Goal: Information Seeking & Learning: Learn about a topic

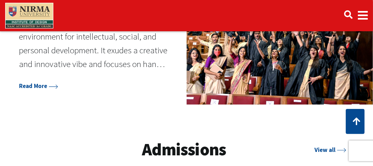
scroll to position [670, 0]
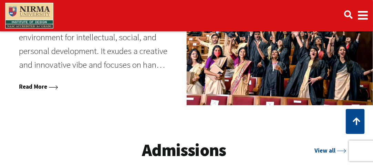
click at [35, 83] on link "Read More" at bounding box center [38, 87] width 39 height 8
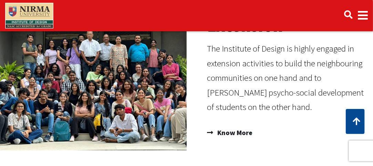
scroll to position [444, 0]
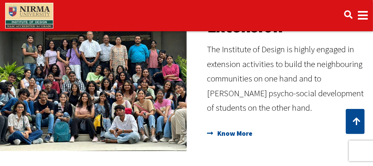
click at [227, 135] on span "Know More" at bounding box center [234, 134] width 37 height 12
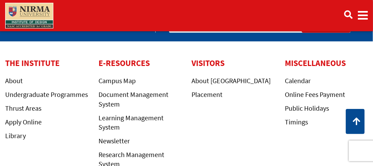
scroll to position [490, 0]
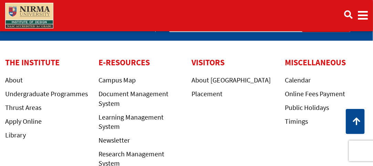
click at [365, 18] on span "Main navigation" at bounding box center [363, 15] width 10 height 19
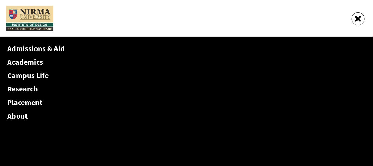
click at [27, 64] on link "Academics" at bounding box center [25, 62] width 36 height 10
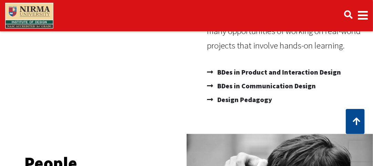
scroll to position [200, 0]
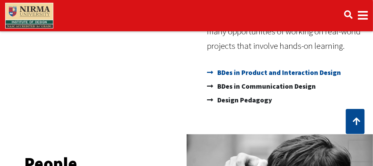
click at [243, 75] on span "BDes in Product and Interaction Design" at bounding box center [278, 73] width 125 height 14
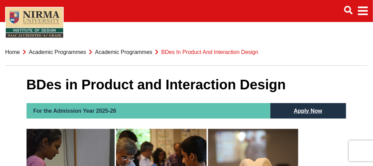
click at [130, 53] on link "Academic Programmes" at bounding box center [123, 52] width 57 height 6
click at [144, 53] on link "Academic Programmes" at bounding box center [123, 52] width 57 height 6
click at [16, 52] on link "Home" at bounding box center [12, 52] width 15 height 6
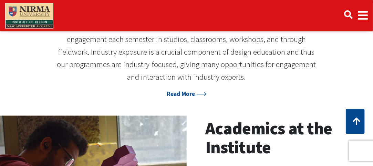
scroll to position [454, 0]
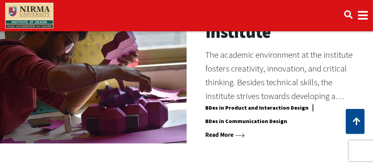
click at [213, 132] on link "Read More" at bounding box center [225, 135] width 39 height 8
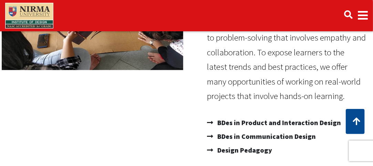
scroll to position [229, 0]
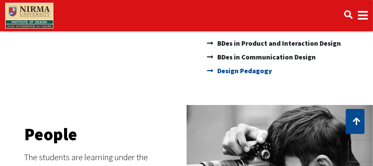
click at [243, 74] on span "Design Pedagogy" at bounding box center [244, 71] width 56 height 14
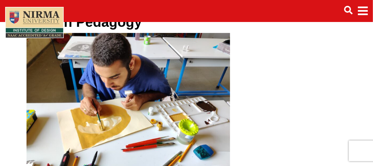
scroll to position [63, 0]
